Goal: Use online tool/utility: Utilize a website feature to perform a specific function

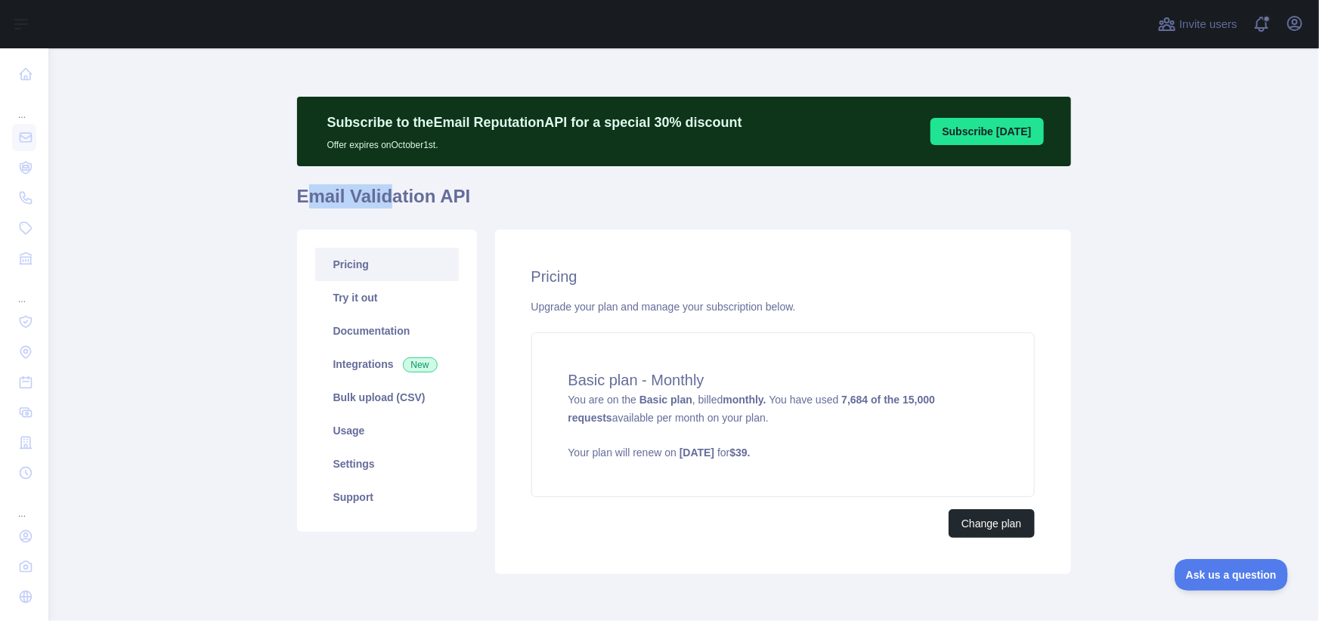
drag, startPoint x: 300, startPoint y: 197, endPoint x: 400, endPoint y: 206, distance: 100.2
click at [396, 207] on h1 "Email Validation API" at bounding box center [684, 202] width 774 height 36
click at [373, 290] on link "Try it out" at bounding box center [387, 297] width 144 height 33
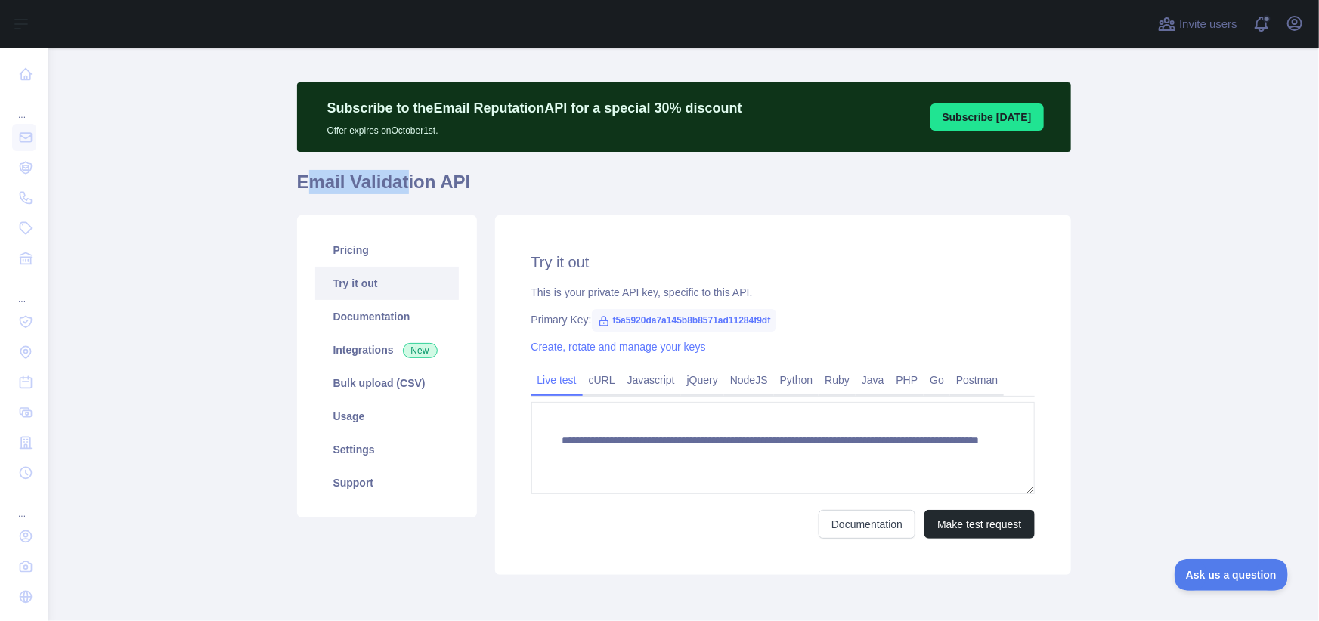
scroll to position [79, 0]
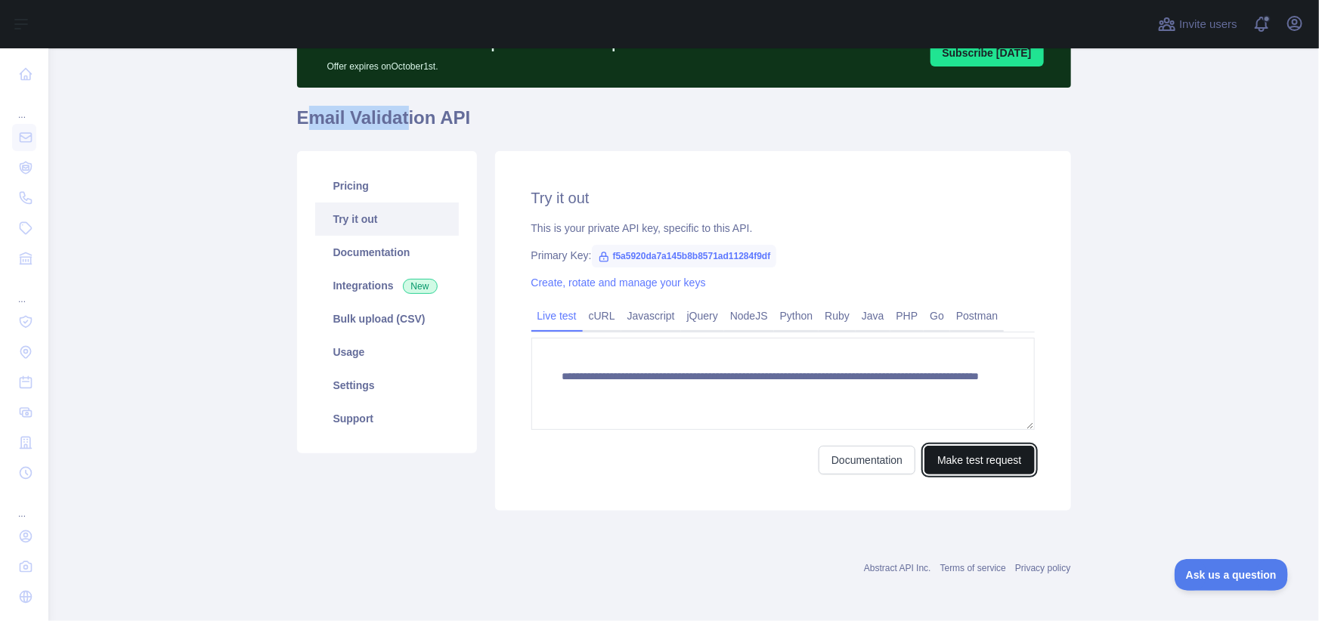
click at [986, 458] on button "Make test request" at bounding box center [979, 460] width 110 height 29
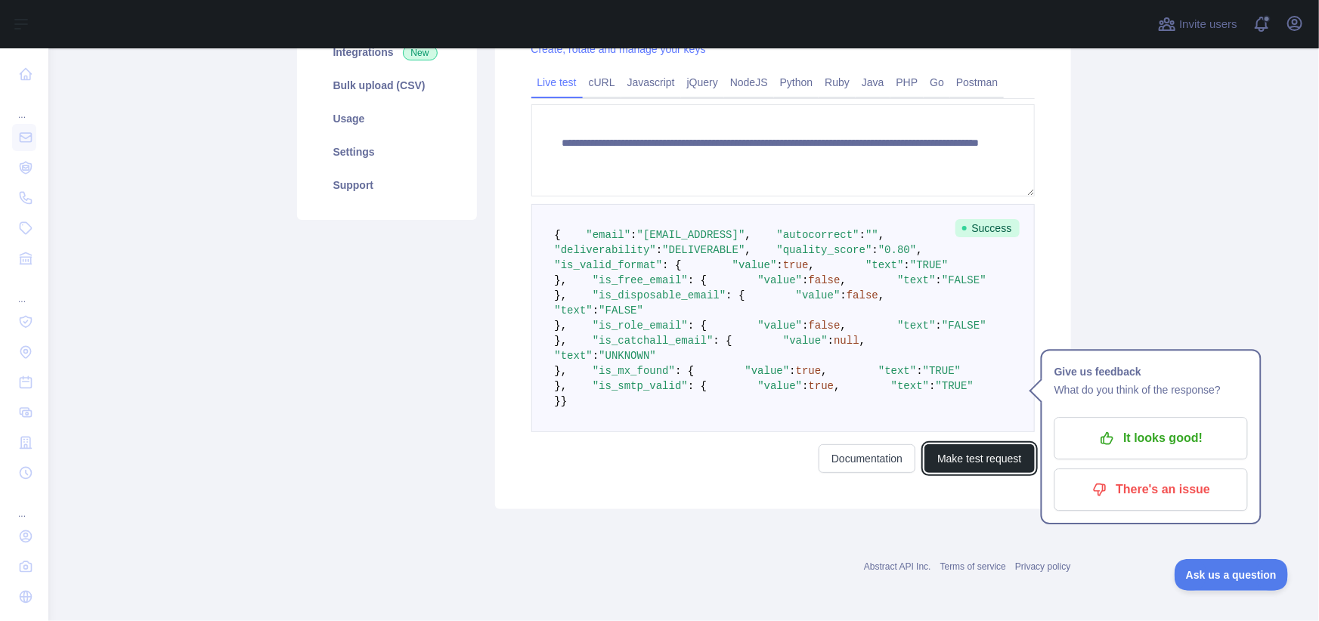
scroll to position [401, 0]
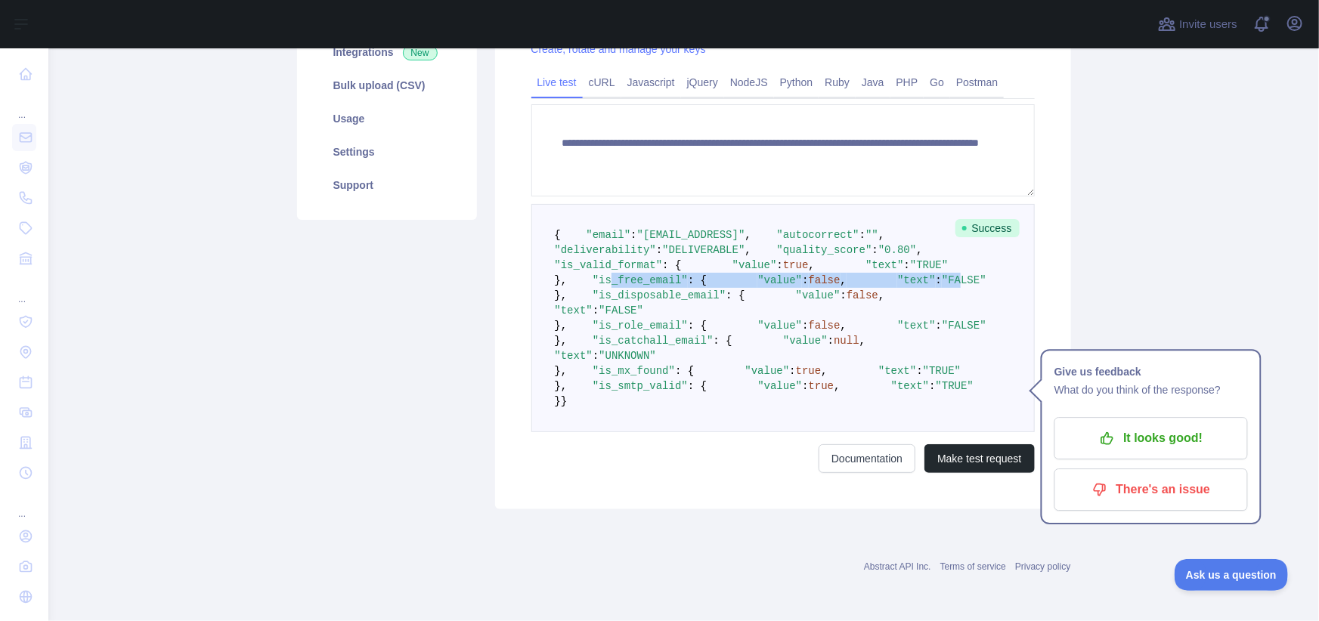
drag, startPoint x: 596, startPoint y: 280, endPoint x: 677, endPoint y: 315, distance: 88.0
click at [676, 313] on code "{ "email" : "[EMAIL_ADDRESS]" , "autocorrect" : "" , "deliverability" : "DELIVE…" at bounding box center [770, 318] width 431 height 178
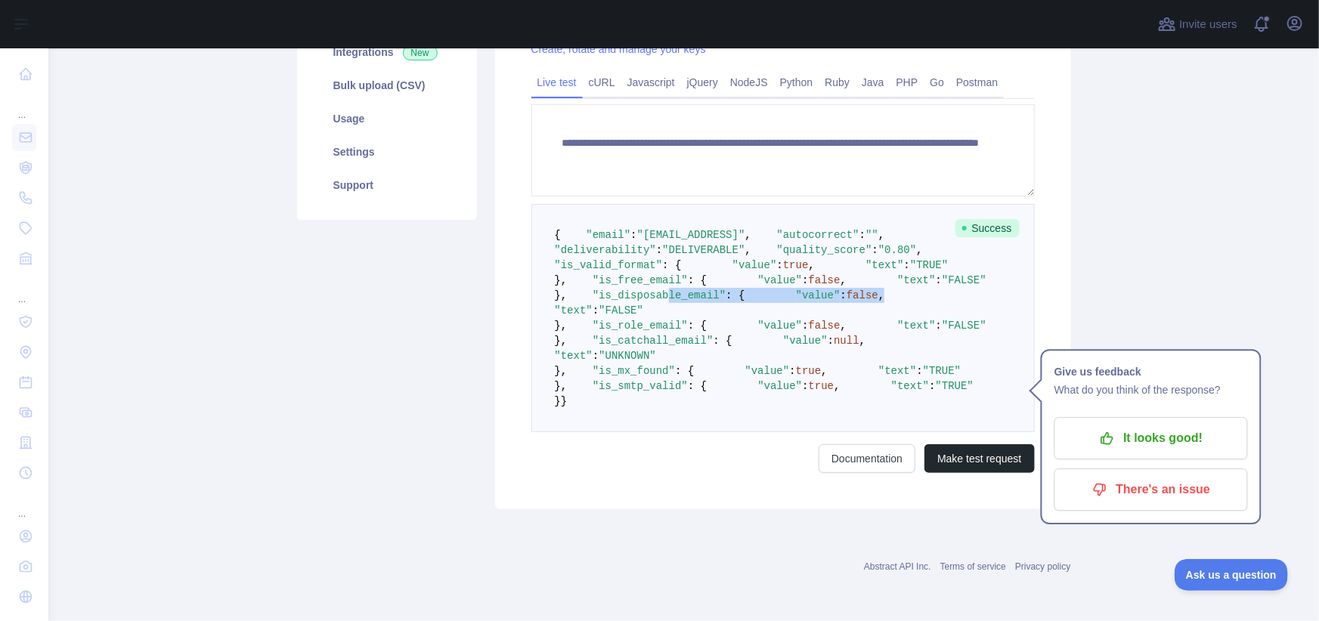
drag, startPoint x: 659, startPoint y: 349, endPoint x: 729, endPoint y: 365, distance: 72.0
click at [729, 365] on pre "{ "email" : "[EMAIL_ADDRESS]" , "autocorrect" : "" , "deliverability" : "DELIVE…" at bounding box center [782, 318] width 503 height 228
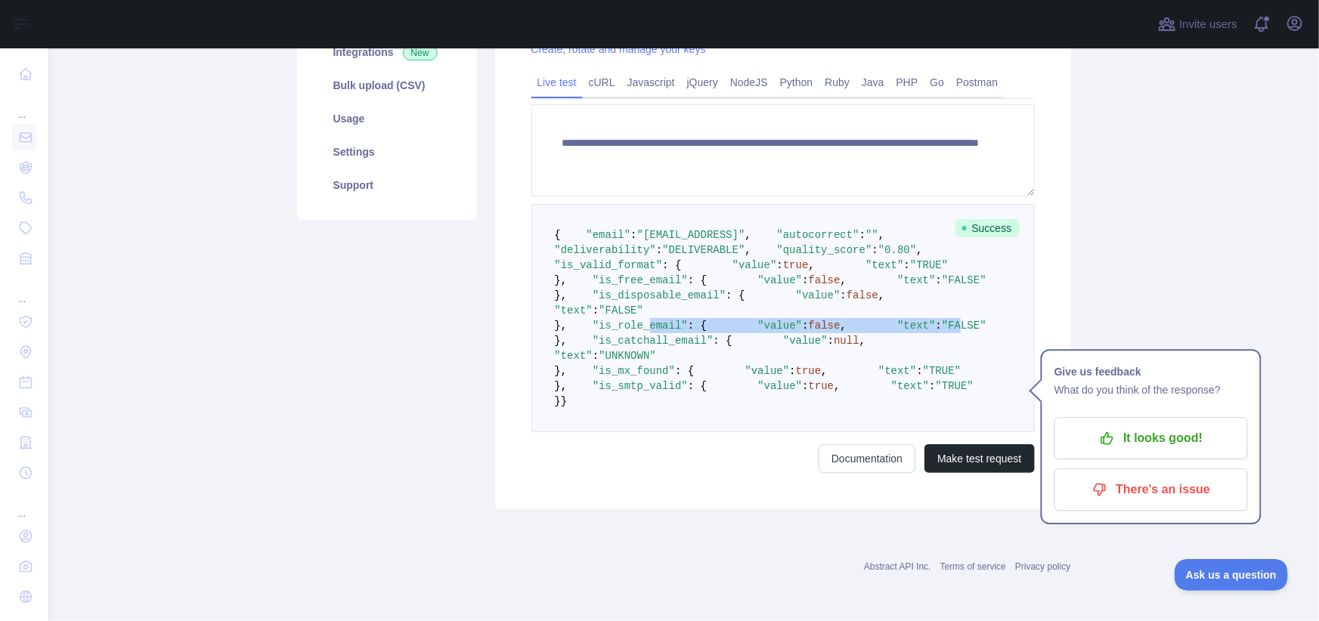
drag, startPoint x: 629, startPoint y: 404, endPoint x: 678, endPoint y: 438, distance: 59.1
click at [673, 407] on code "{ "email" : "[EMAIL_ADDRESS]" , "autocorrect" : "" , "deliverability" : "DELIVE…" at bounding box center [770, 318] width 431 height 178
drag, startPoint x: 660, startPoint y: 462, endPoint x: 698, endPoint y: 487, distance: 44.6
click at [698, 432] on pre "{ "email" : "[EMAIL_ADDRESS]" , "autocorrect" : "" , "deliverability" : "DELIVE…" at bounding box center [782, 318] width 503 height 228
click at [789, 278] on pre "{ "email" : "[EMAIL_ADDRESS]" , "autocorrect" : "" , "deliverability" : "DELIVE…" at bounding box center [782, 318] width 503 height 228
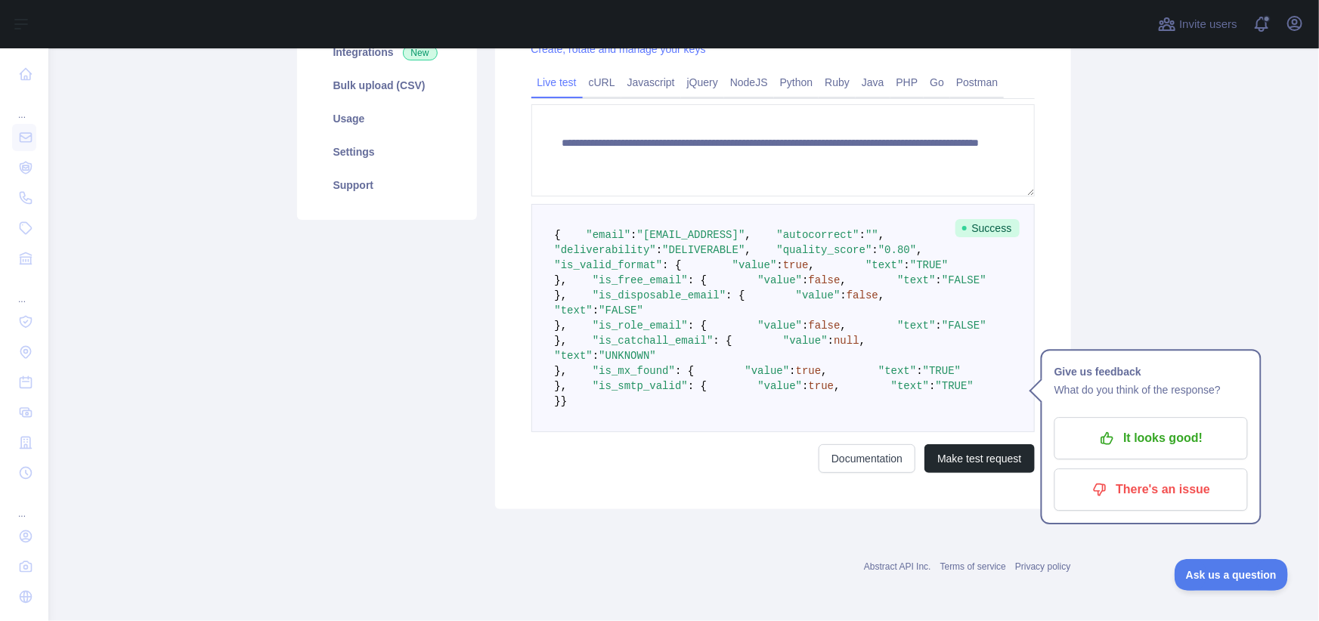
click at [603, 302] on span ""is_disposable_email"" at bounding box center [658, 295] width 133 height 12
click at [629, 302] on span ""is_disposable_email"" at bounding box center [658, 295] width 133 height 12
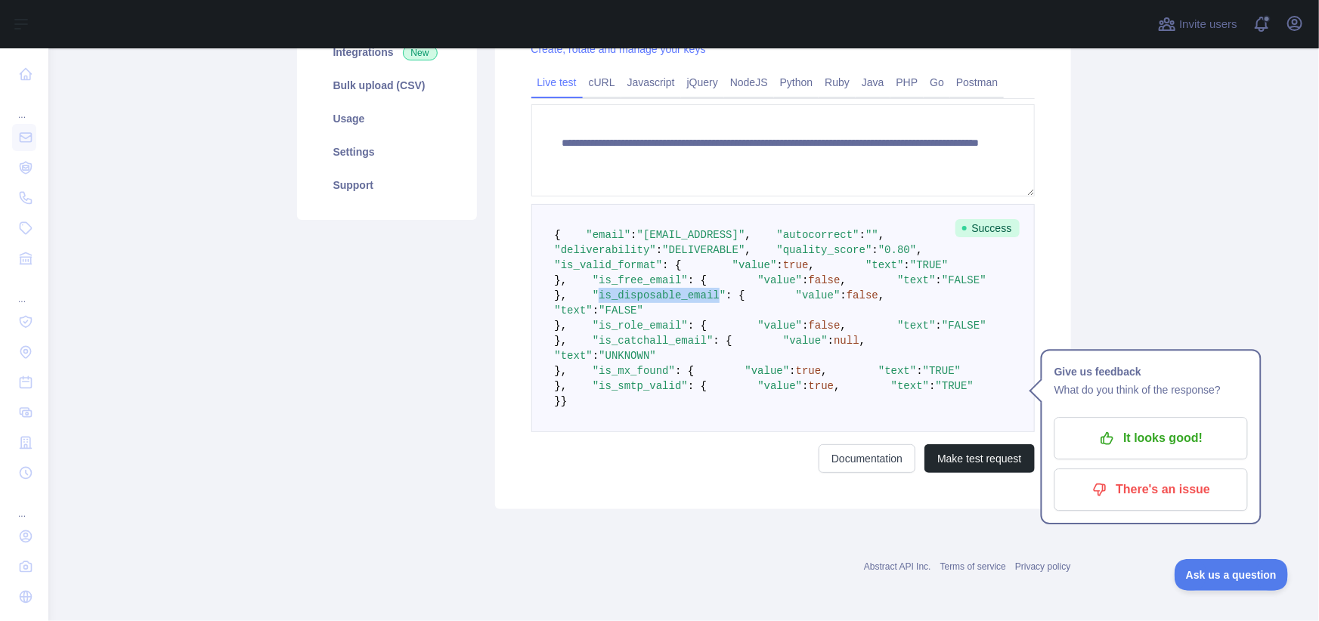
click at [629, 302] on span ""is_disposable_email"" at bounding box center [658, 295] width 133 height 12
click at [477, 446] on div "Pricing Try it out Documentation Integrations New Bulk upload (CSV) Usage Setti…" at bounding box center [387, 214] width 198 height 592
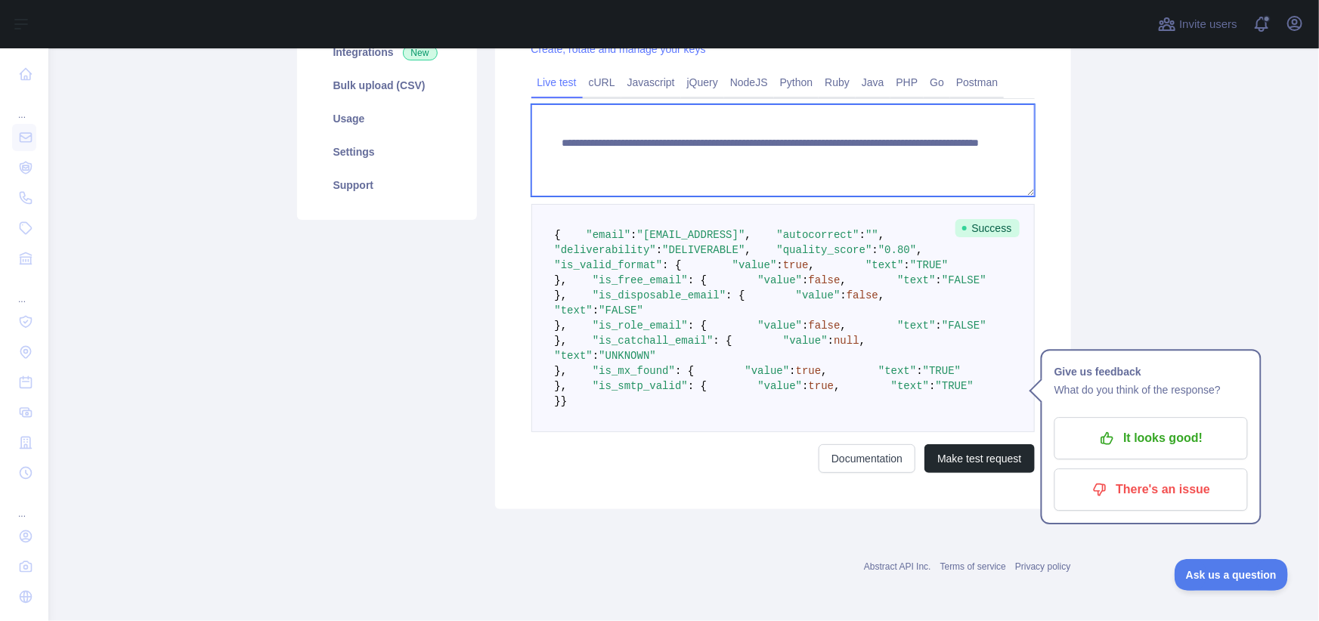
click at [775, 104] on textarea "**********" at bounding box center [782, 150] width 503 height 92
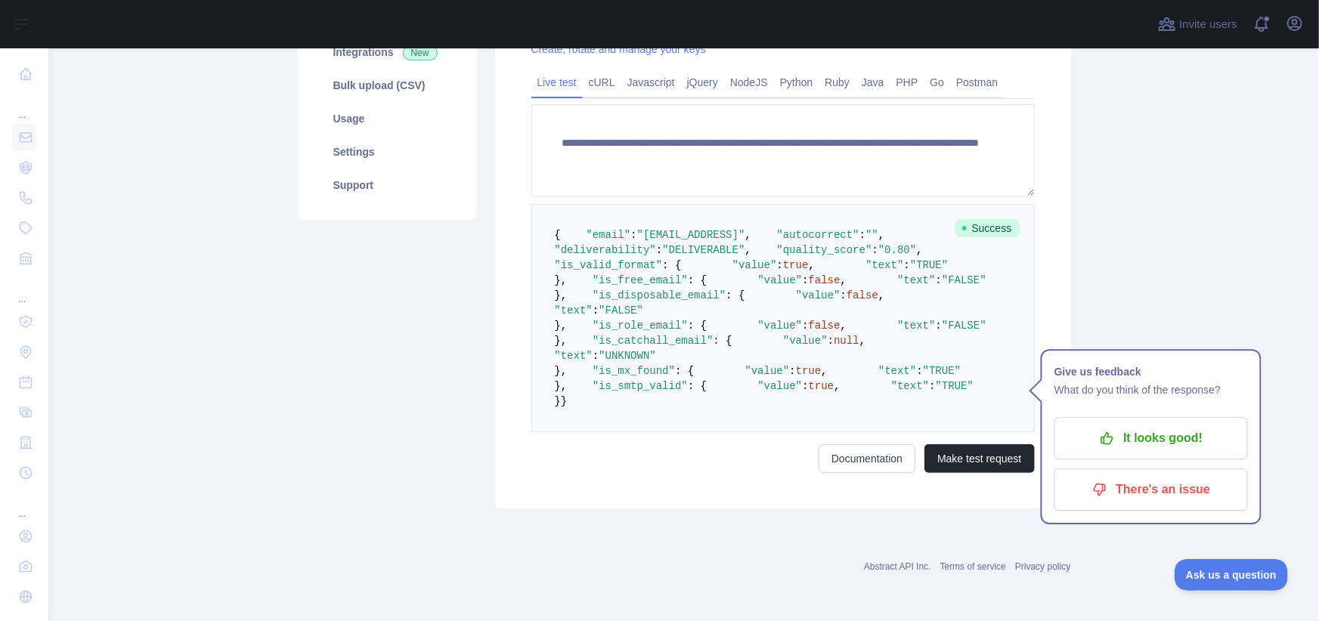
click at [764, 233] on pre "{ "email" : "[EMAIL_ADDRESS]" , "autocorrect" : "" , "deliverability" : "DELIVE…" at bounding box center [782, 318] width 503 height 228
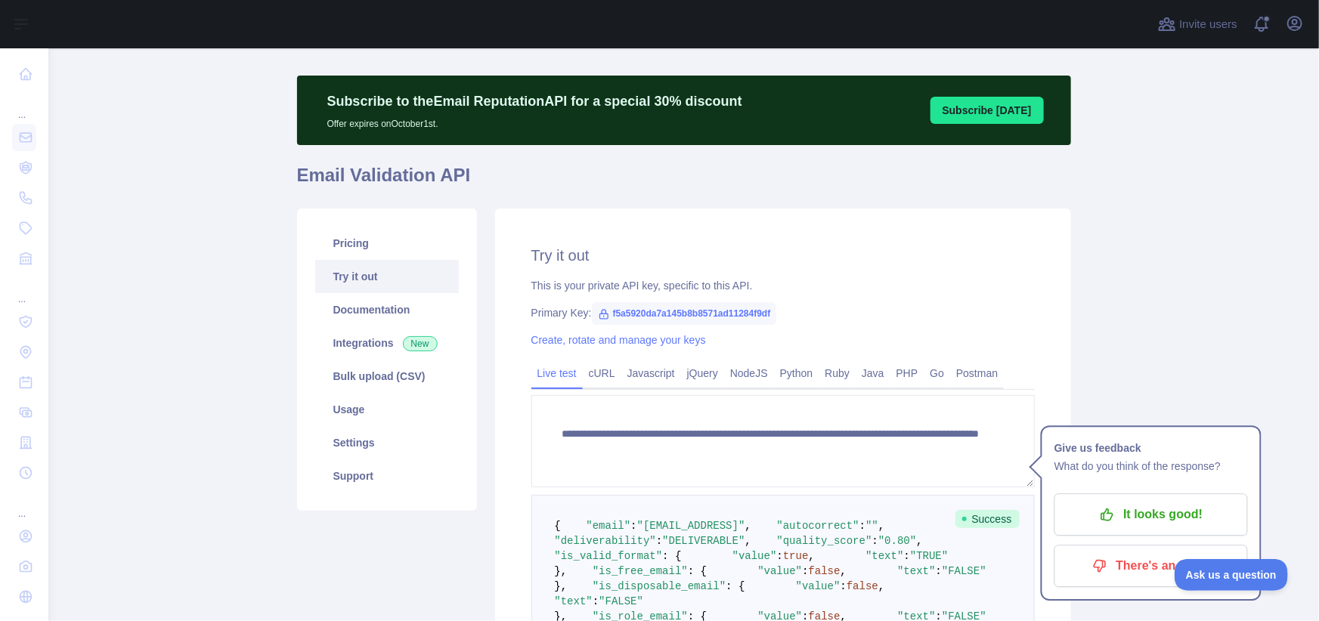
scroll to position [0, 0]
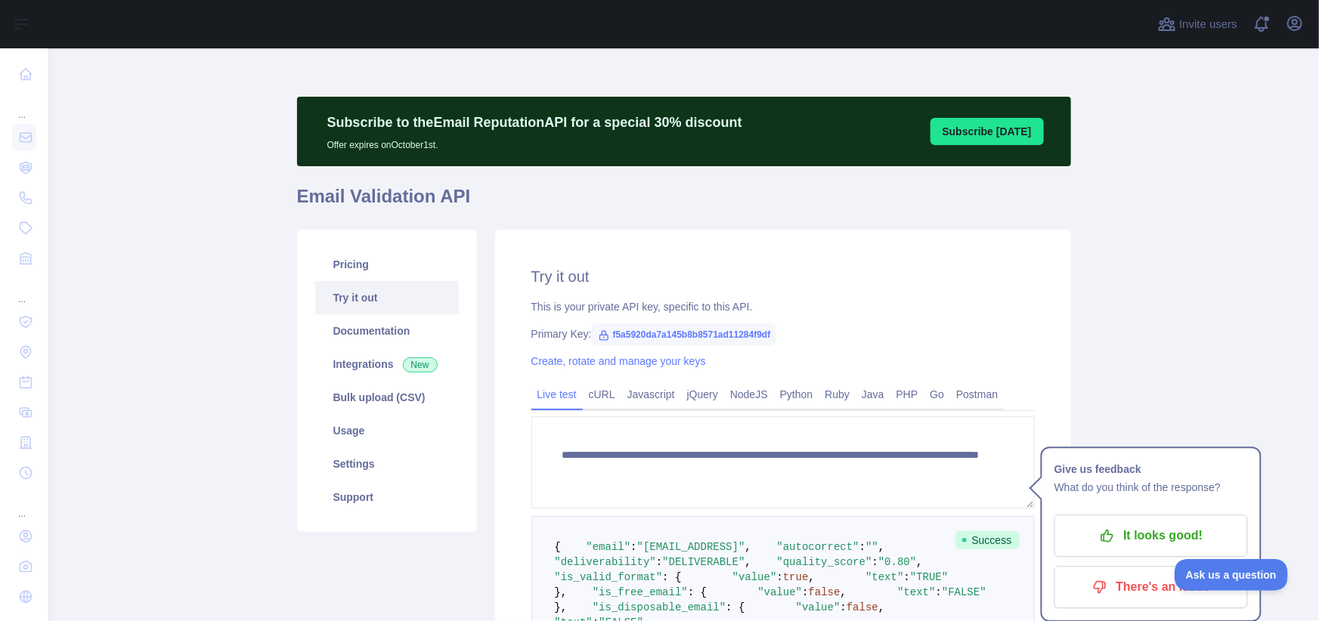
click at [892, 332] on div "Primary Key: f5a5920da7a145b8b8571ad11284f9df" at bounding box center [782, 333] width 503 height 15
